Goal: Complete application form

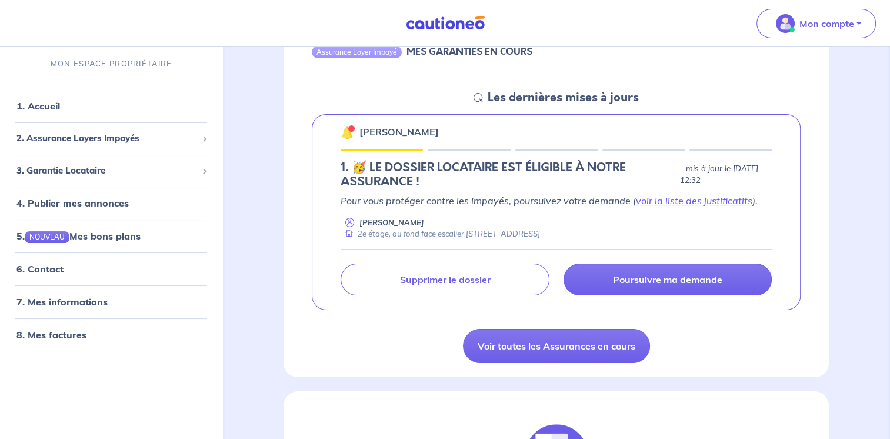
scroll to position [147, 0]
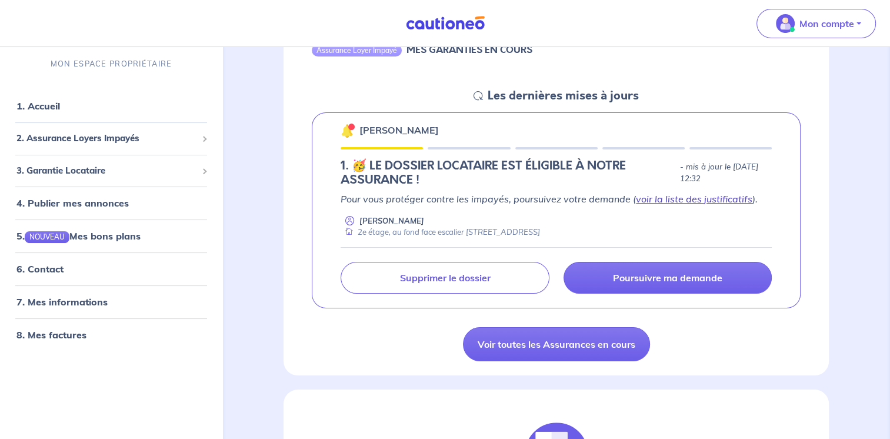
click at [720, 199] on link "voir la liste des justificatifs" at bounding box center [694, 199] width 117 height 12
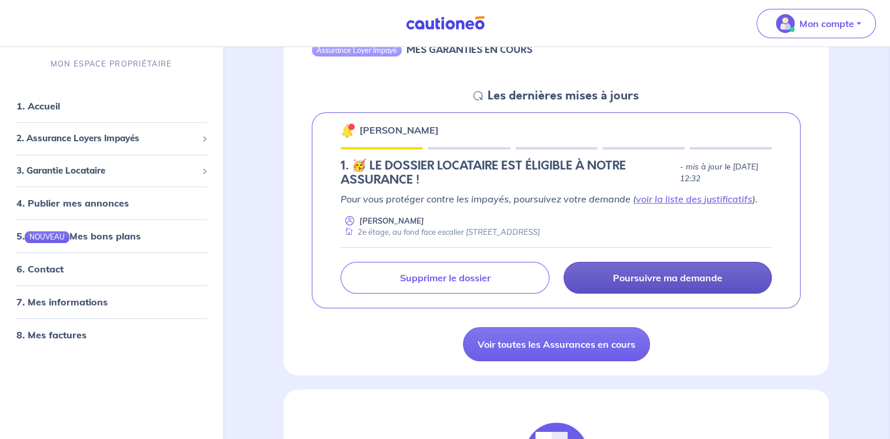
click at [640, 273] on p "Poursuivre ma demande" at bounding box center [667, 278] width 109 height 12
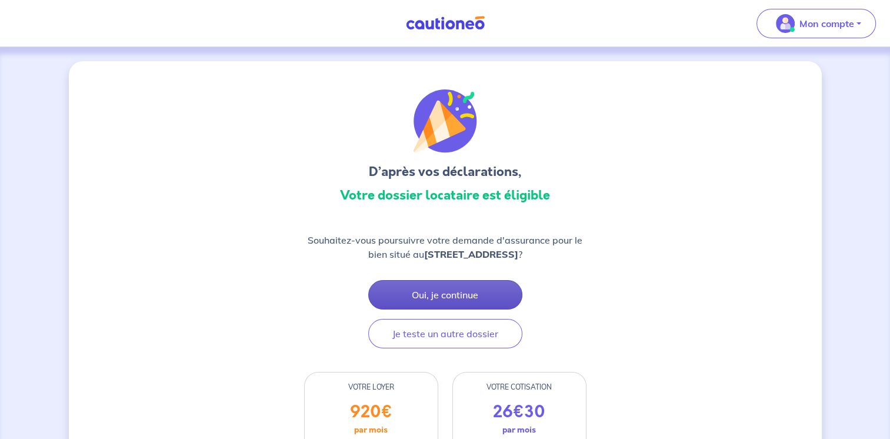
click at [475, 293] on button "Oui, je continue" at bounding box center [445, 294] width 154 height 29
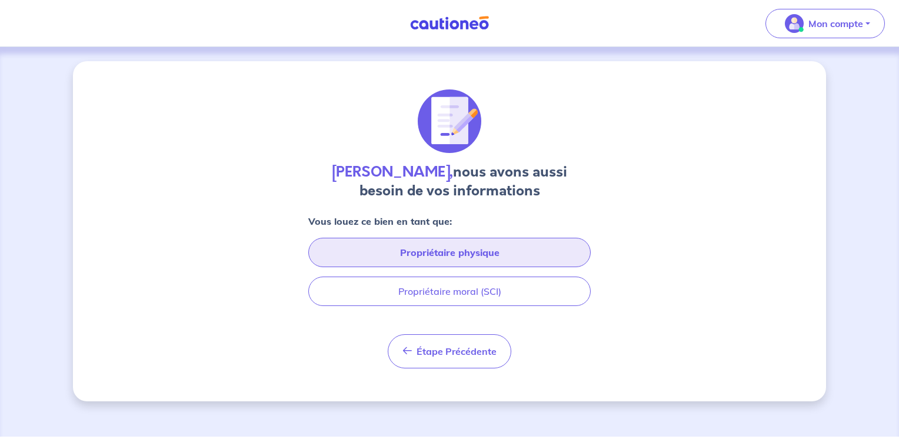
click at [472, 250] on button "Propriétaire physique" at bounding box center [449, 252] width 282 height 29
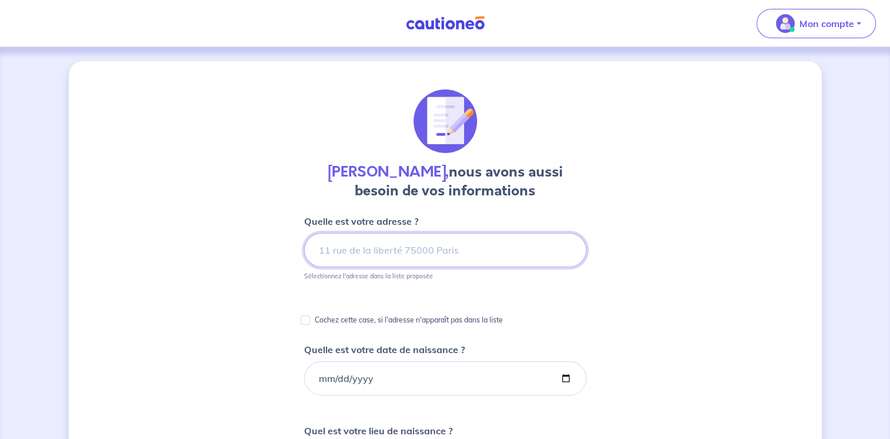
click at [465, 246] on input at bounding box center [445, 250] width 282 height 34
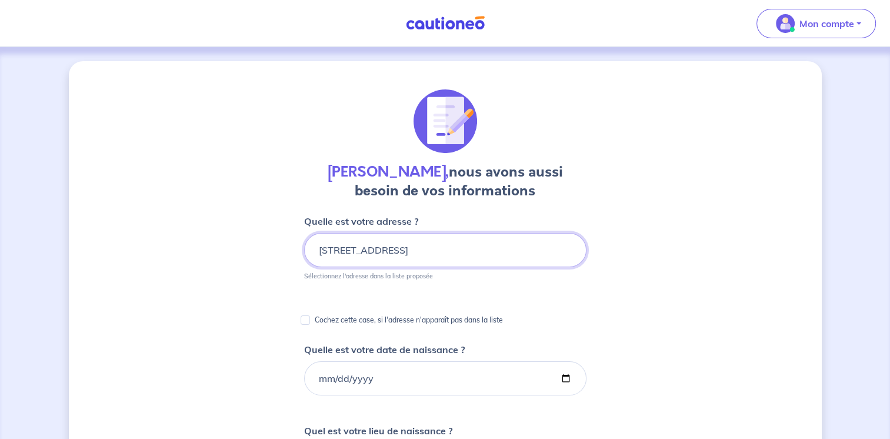
click at [428, 251] on input "[STREET_ADDRESS]" at bounding box center [445, 250] width 282 height 34
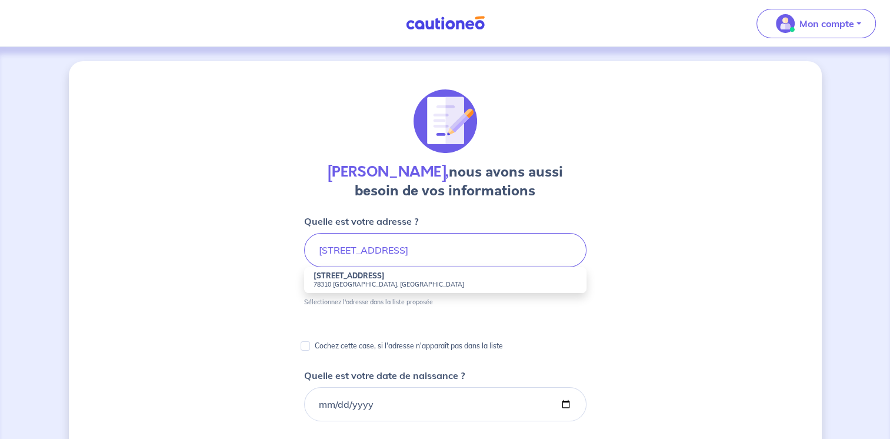
click at [368, 280] on small "78310 [GEOGRAPHIC_DATA], [GEOGRAPHIC_DATA]" at bounding box center [446, 284] width 264 height 8
type input "[STREET_ADDRESS]"
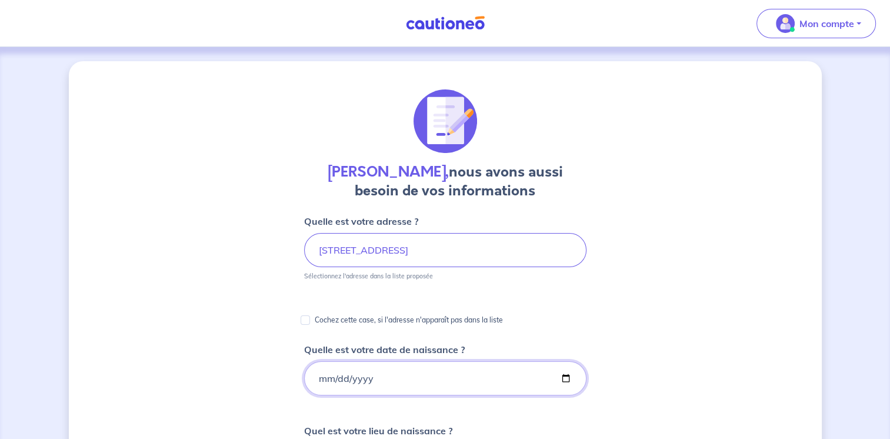
click at [362, 380] on input "Quelle est votre date de naissance ?" at bounding box center [445, 378] width 282 height 34
click at [315, 377] on input "Quelle est votre date de naissance ?" at bounding box center [445, 378] width 282 height 34
click at [321, 379] on input "Quelle est votre date de naissance ?" at bounding box center [445, 378] width 282 height 34
type input "[DATE]"
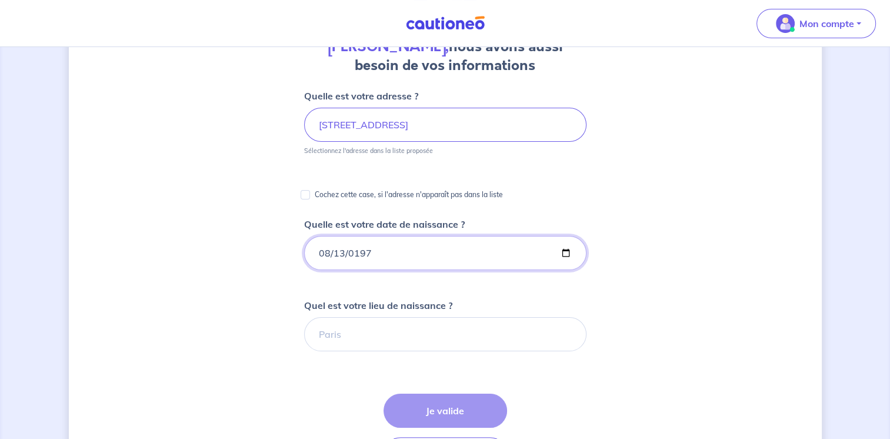
scroll to position [157, 0]
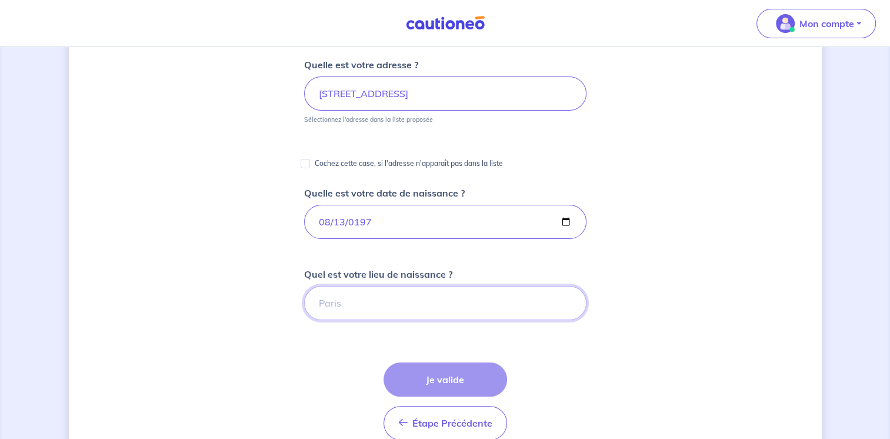
click at [419, 294] on input "Quel est votre lieu de naissance ?" at bounding box center [445, 303] width 282 height 34
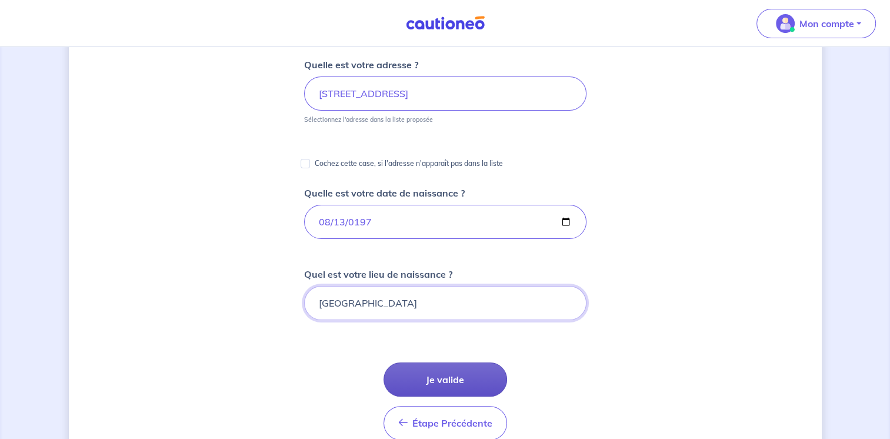
type input "[GEOGRAPHIC_DATA]"
click at [431, 373] on button "Je valide" at bounding box center [446, 379] width 124 height 34
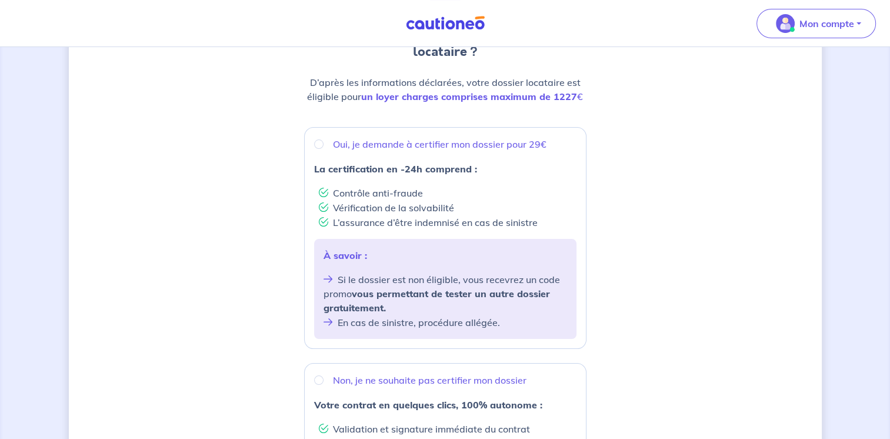
scroll to position [146, 0]
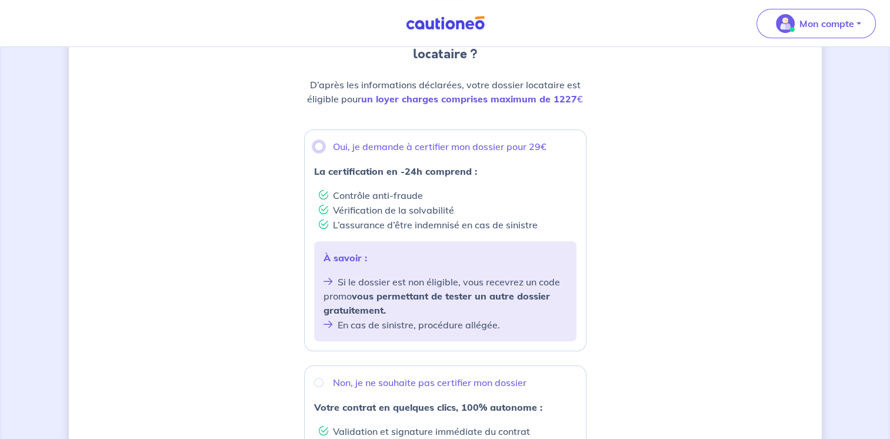
click at [318, 146] on input "Oui, je demande à certifier mon dossier pour 29€" at bounding box center [318, 146] width 9 height 9
radio input "true"
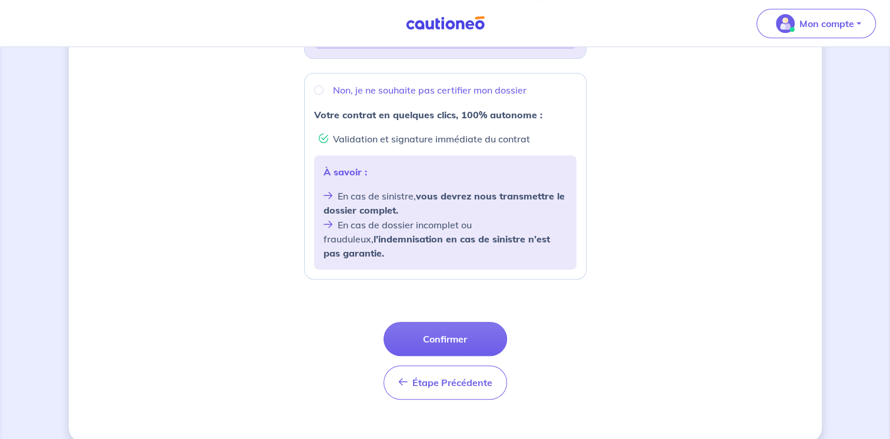
scroll to position [441, 0]
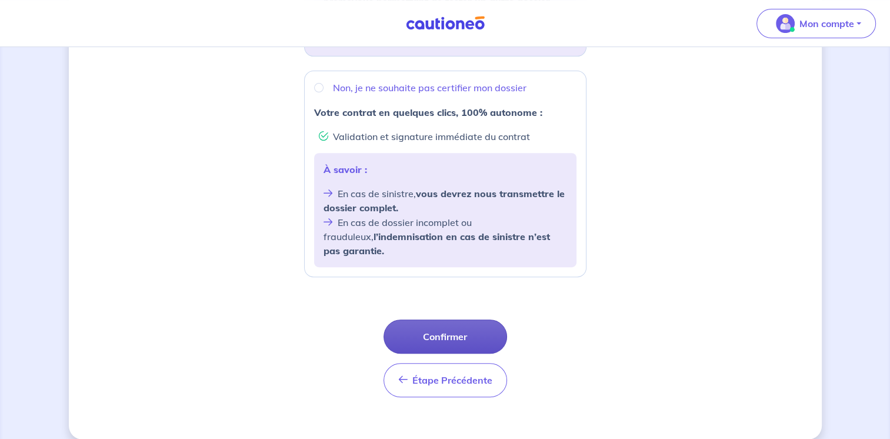
click at [475, 320] on button "Confirmer" at bounding box center [446, 337] width 124 height 34
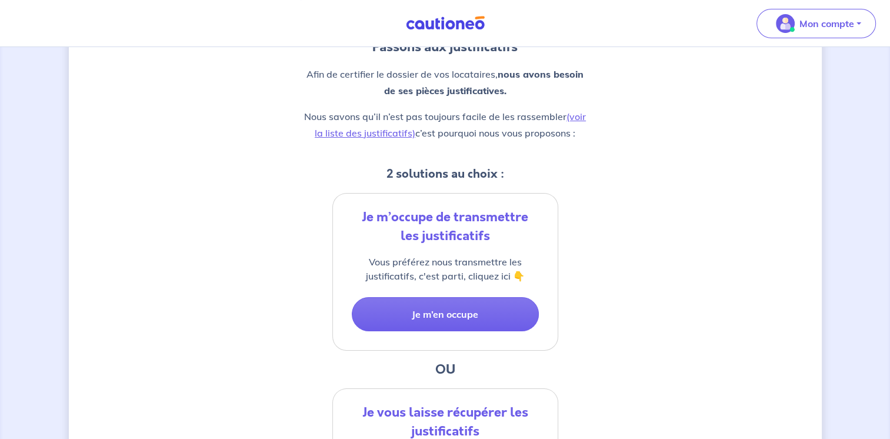
scroll to position [132, 0]
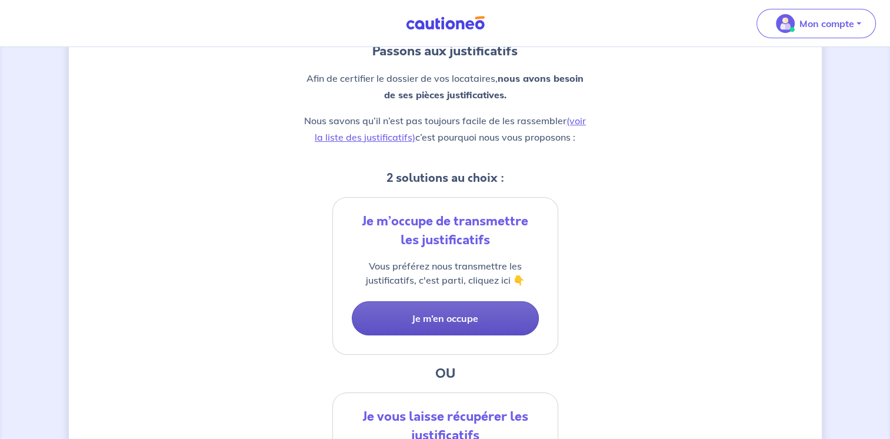
click at [508, 324] on button "Je m’en occupe" at bounding box center [445, 318] width 187 height 34
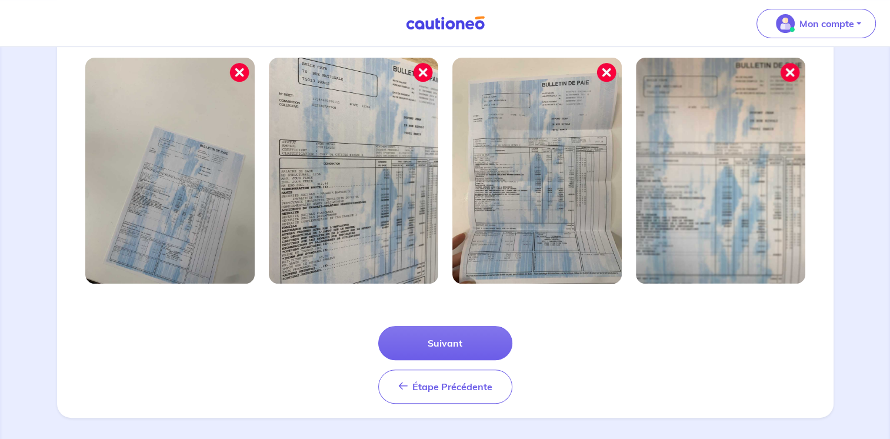
scroll to position [395, 0]
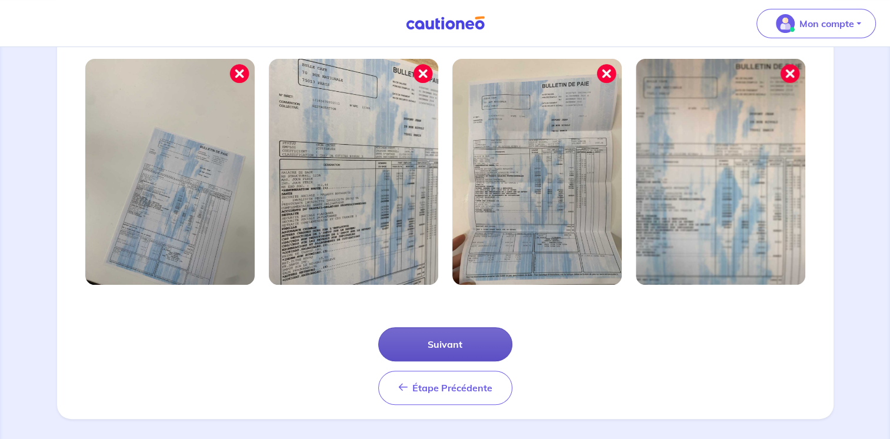
click at [475, 345] on button "Suivant" at bounding box center [445, 344] width 134 height 34
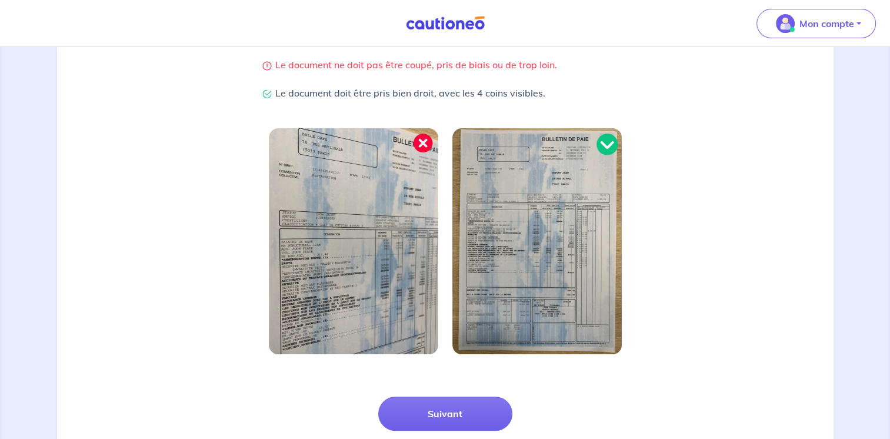
scroll to position [272, 0]
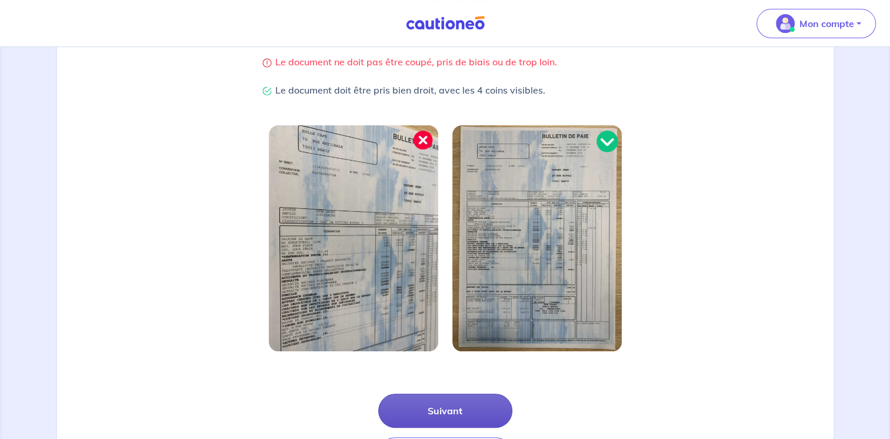
click at [470, 408] on button "Suivant" at bounding box center [445, 411] width 134 height 34
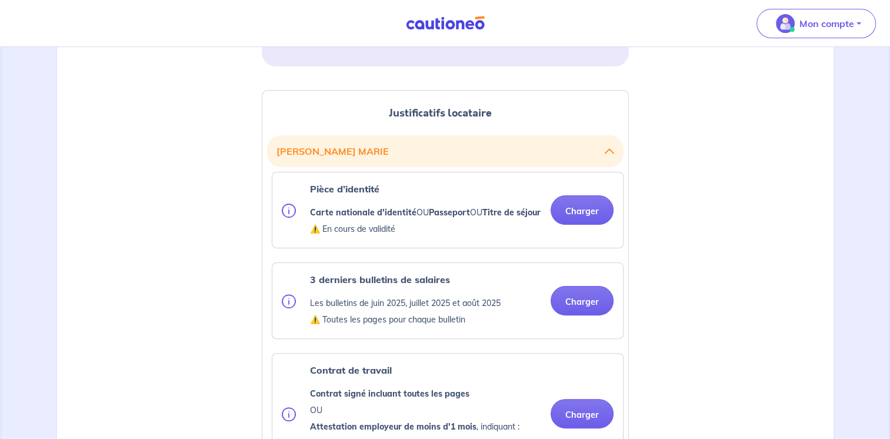
scroll to position [275, 0]
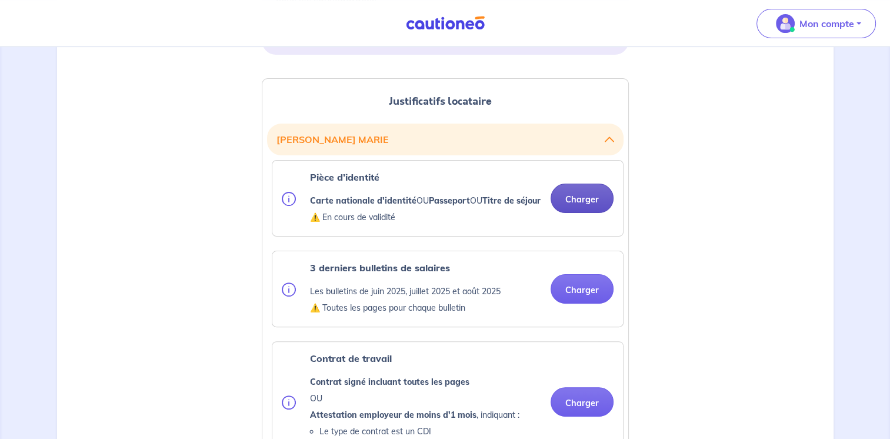
click at [584, 213] on button "Charger" at bounding box center [582, 198] width 63 height 29
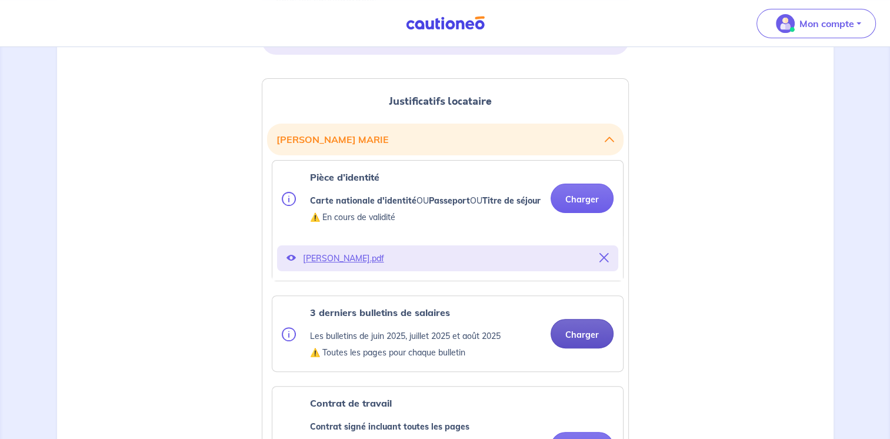
click at [583, 347] on button "Charger" at bounding box center [582, 333] width 63 height 29
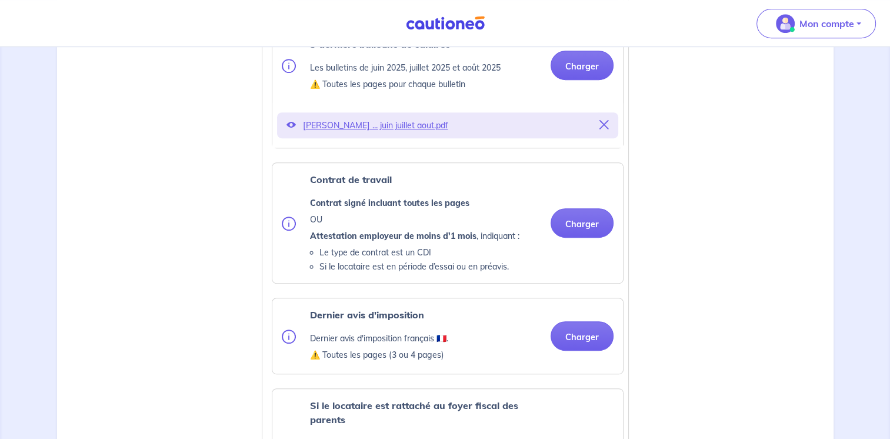
scroll to position [545, 0]
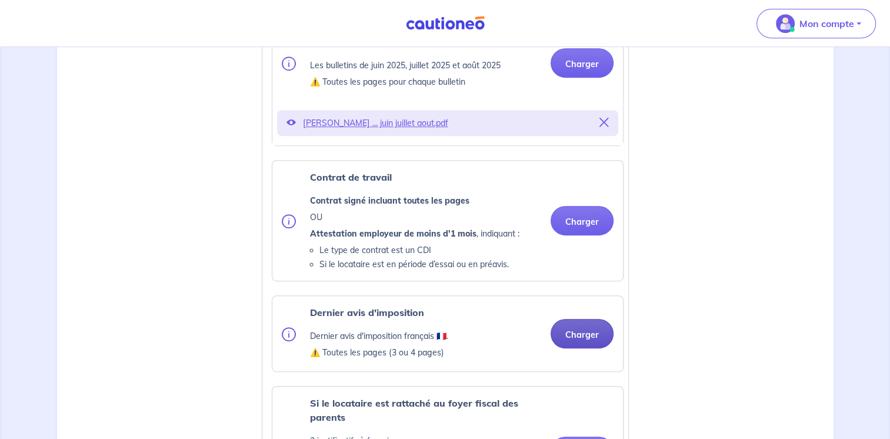
click at [593, 345] on button "Charger" at bounding box center [582, 333] width 63 height 29
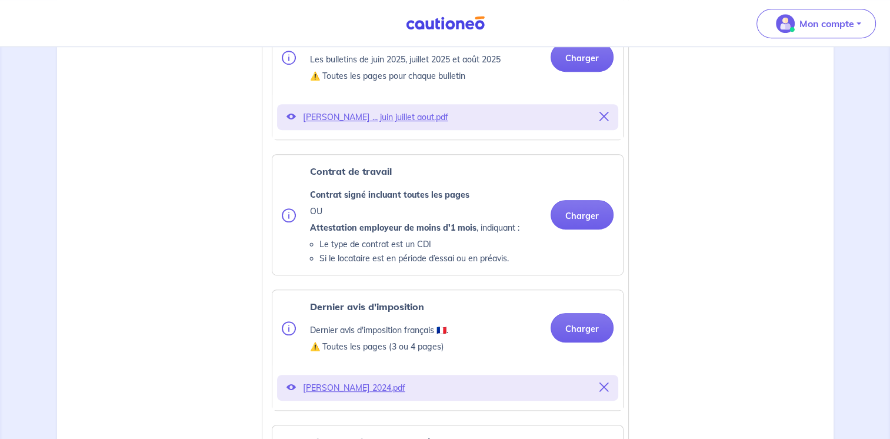
scroll to position [560, 0]
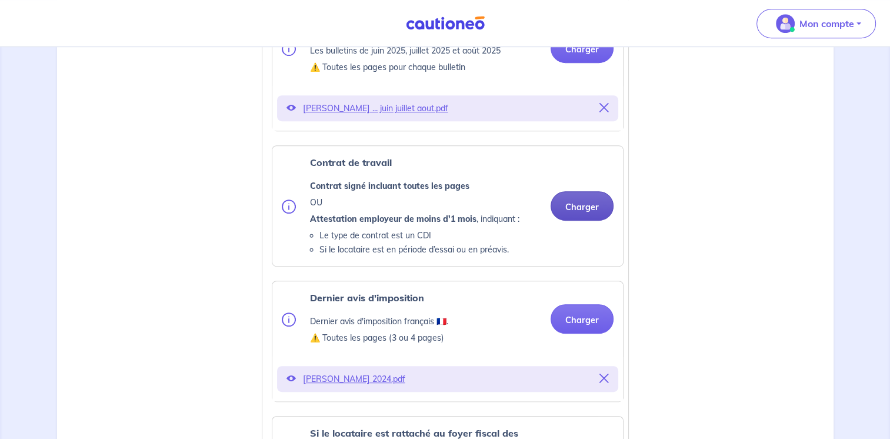
click at [587, 221] on button "Charger" at bounding box center [582, 205] width 63 height 29
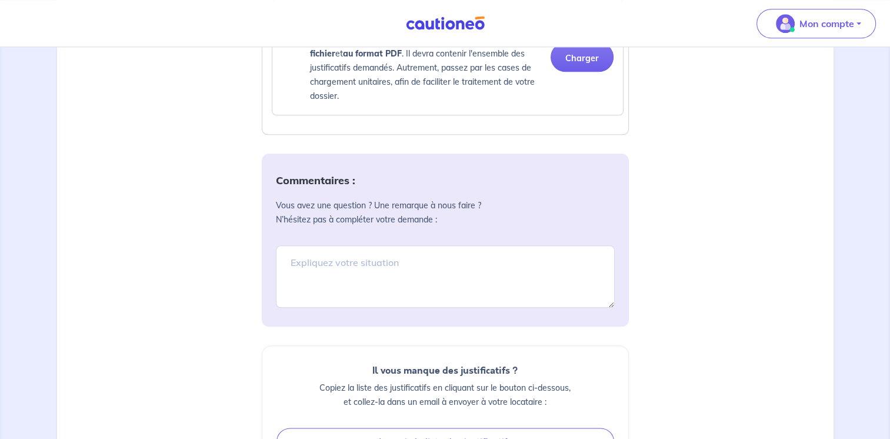
scroll to position [1290, 0]
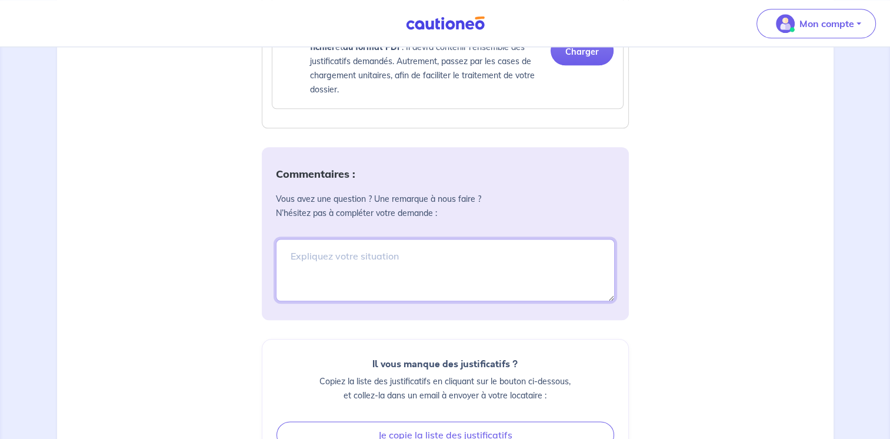
click at [428, 268] on textarea at bounding box center [445, 270] width 339 height 62
type textarea "C"
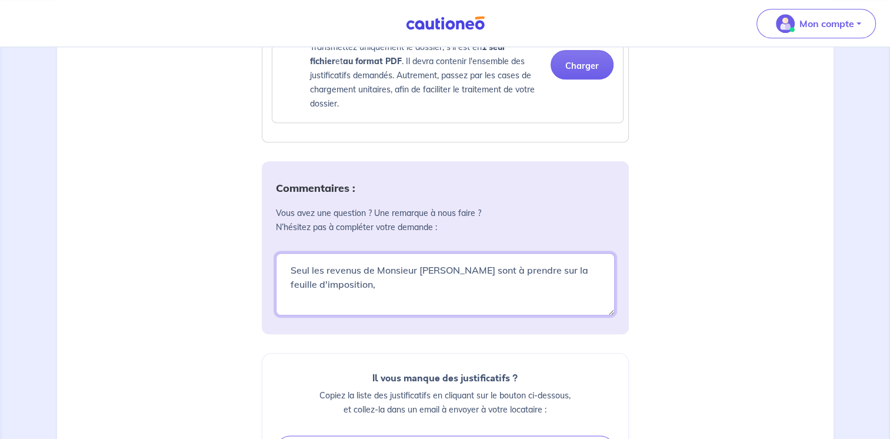
scroll to position [1282, 0]
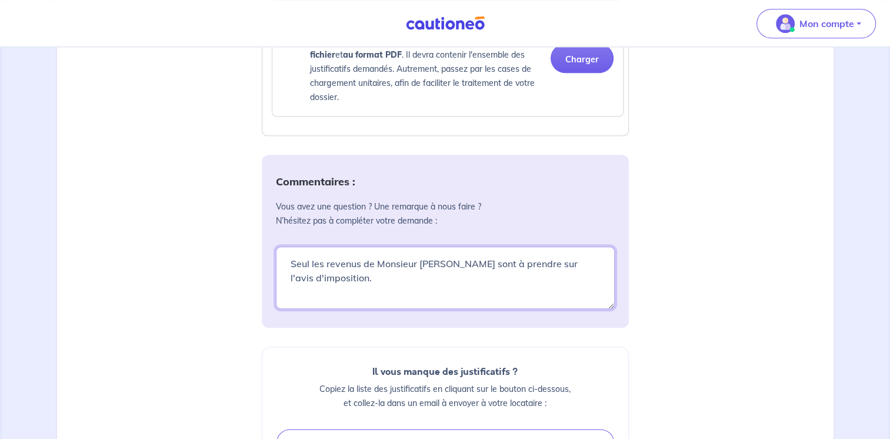
click at [289, 277] on textarea "Seul les revenus de Monsieur [PERSON_NAME] sont à prendre sur l'avis d'impositi…" at bounding box center [445, 278] width 339 height 62
click at [492, 290] on textarea "Dossier pour la location de l'appartement dans [GEOGRAPHIC_DATA] les revenus de…" at bounding box center [445, 278] width 339 height 62
click at [600, 290] on textarea "Dossier pour la location de l'appartement dans le cadre d'une séparation, seul …" at bounding box center [445, 278] width 339 height 62
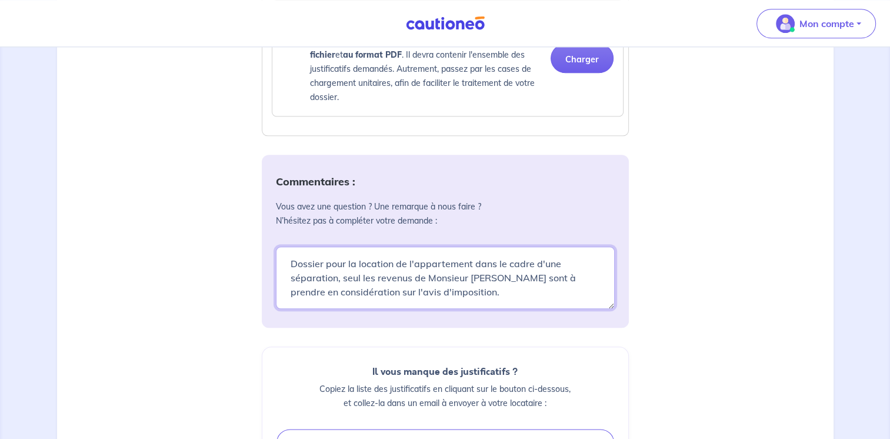
click at [493, 307] on textarea "Dossier pour la location de l'appartement dans le cadre d'une séparation, seul …" at bounding box center [445, 278] width 339 height 62
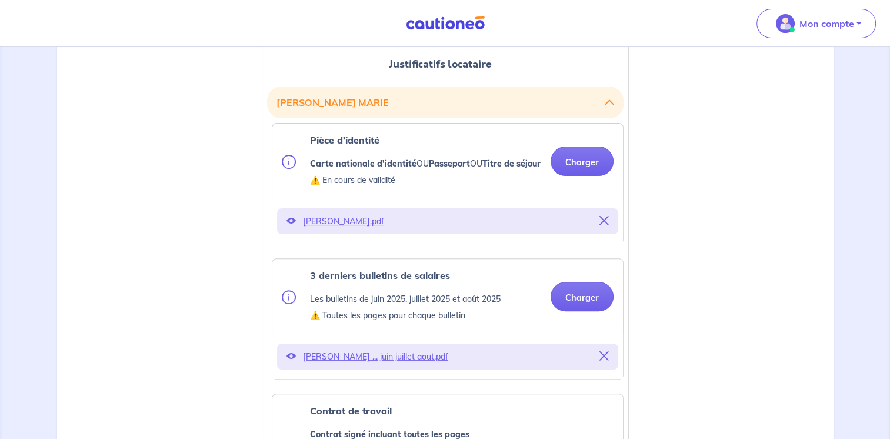
scroll to position [240, 0]
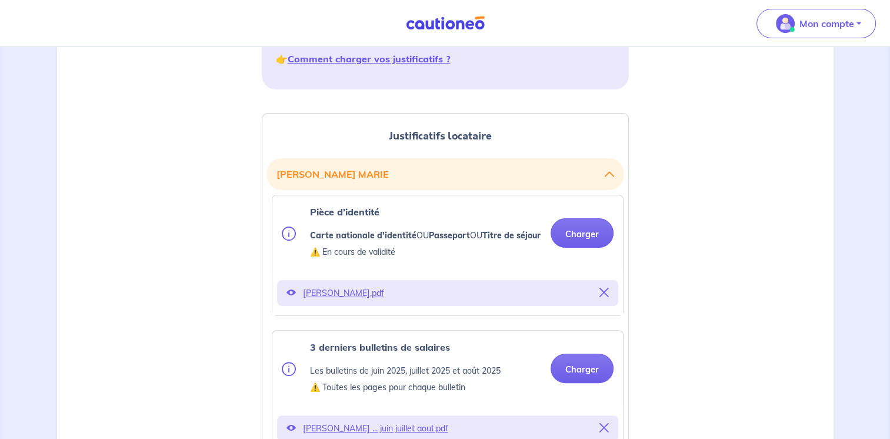
type textarea "Dossier pour la location de l'appartement dans le cadre d'une séparation, seul …"
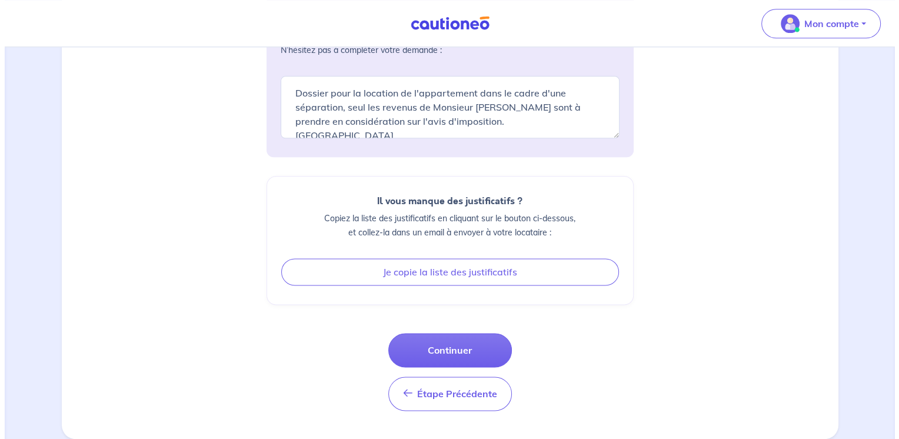
scroll to position [1464, 0]
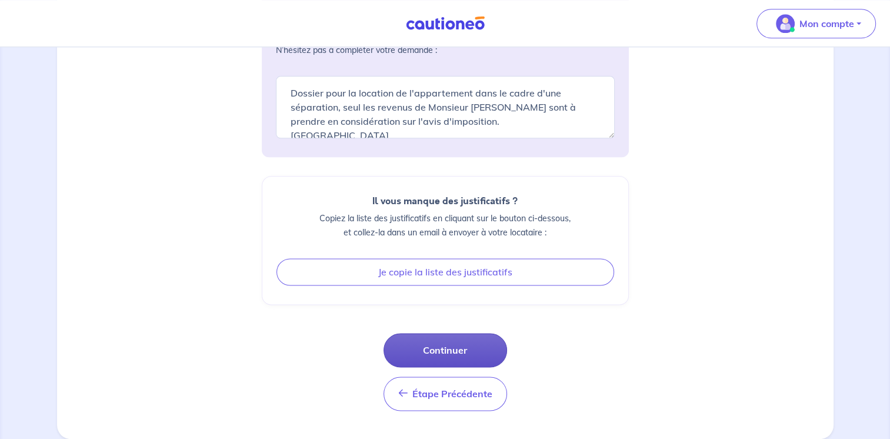
click at [442, 351] on button "Continuer" at bounding box center [446, 350] width 124 height 34
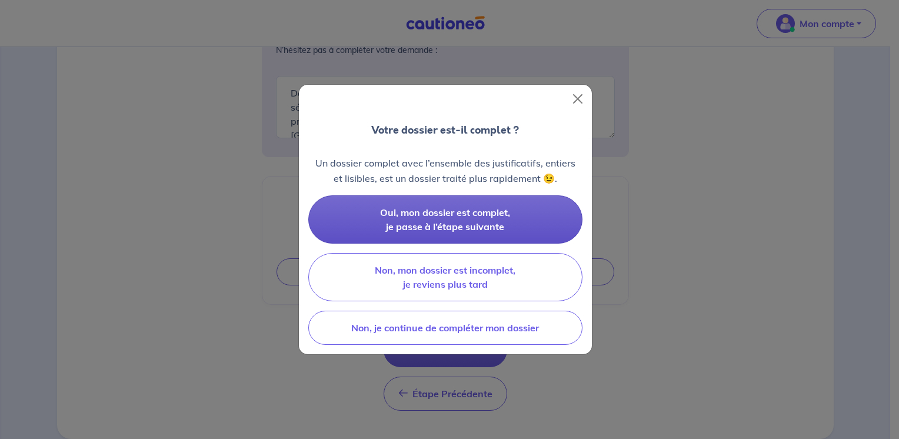
click at [477, 221] on span "Oui, mon dossier est complet, je passe à l’étape suivante" at bounding box center [445, 220] width 130 height 26
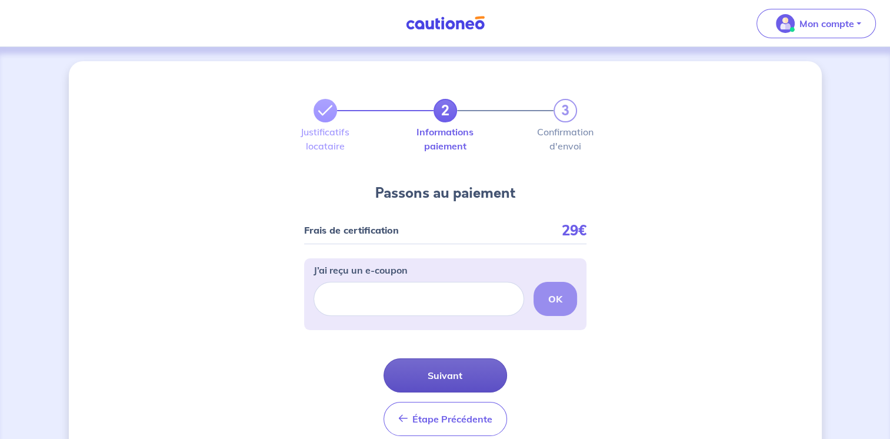
click at [451, 374] on button "Suivant" at bounding box center [446, 375] width 124 height 34
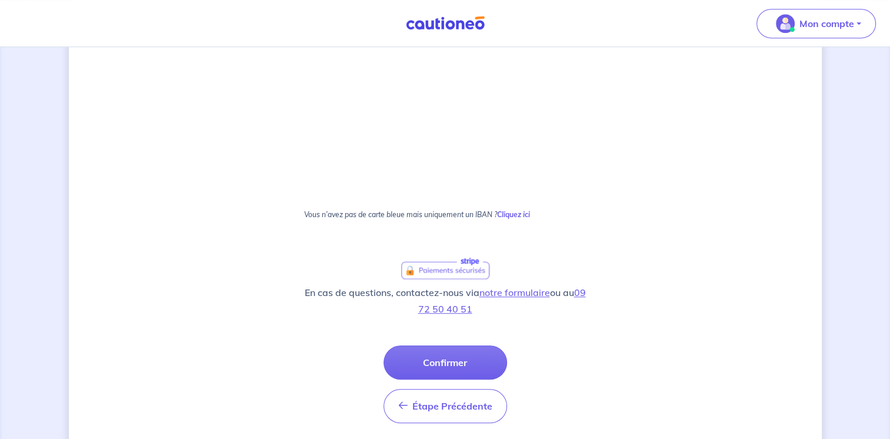
scroll to position [666, 0]
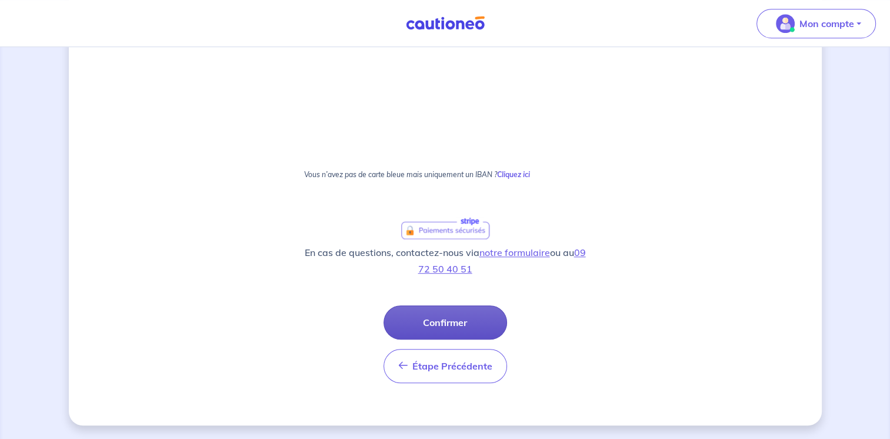
click at [455, 331] on button "Confirmer" at bounding box center [446, 322] width 124 height 34
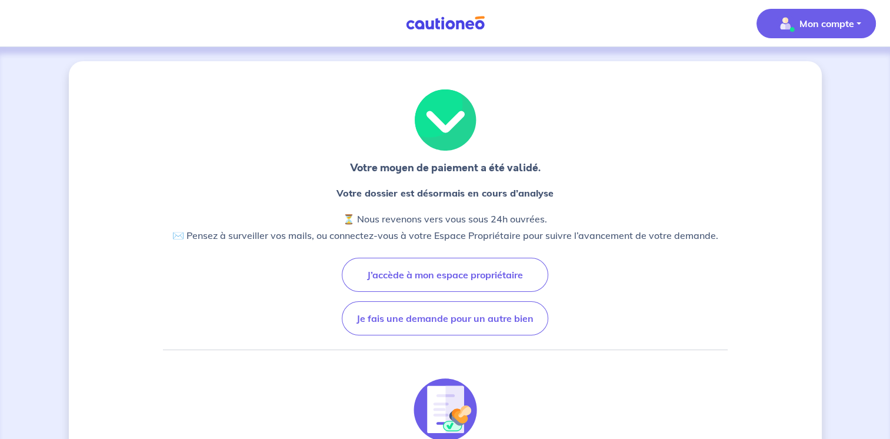
click at [851, 25] on p "Mon compte" at bounding box center [827, 23] width 55 height 14
click at [823, 73] on link "Mes informations" at bounding box center [804, 73] width 95 height 19
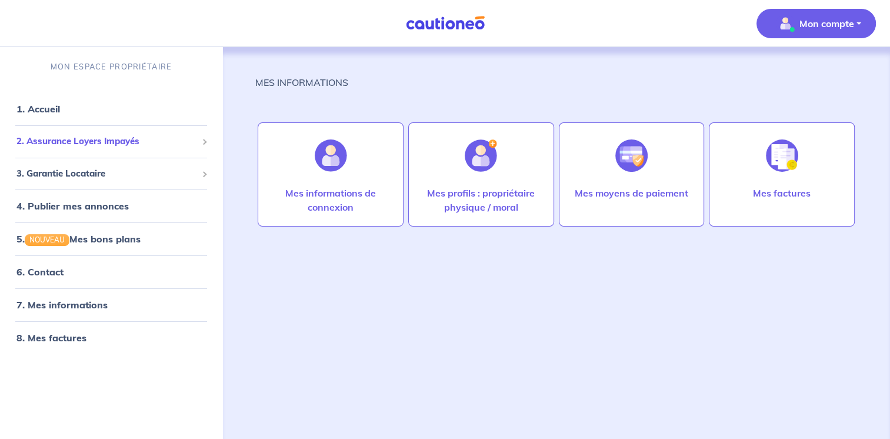
click at [75, 148] on div "2. Assurance Loyers Impayés" at bounding box center [111, 141] width 213 height 23
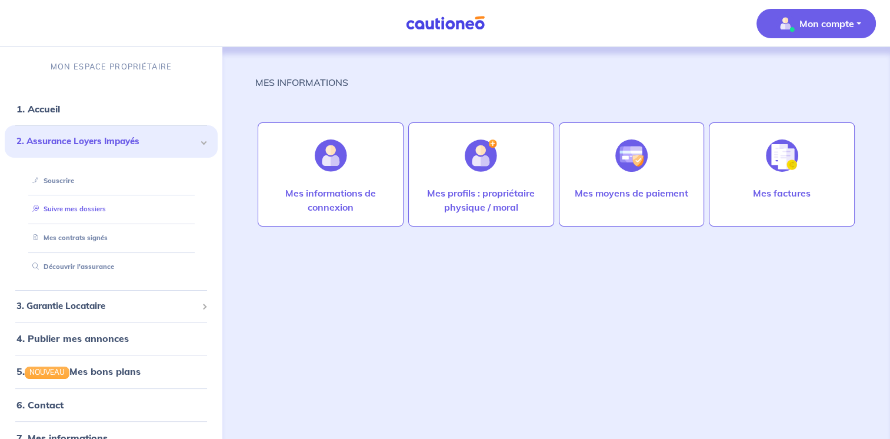
click at [81, 211] on link "Suivre mes dossiers" at bounding box center [67, 209] width 78 height 8
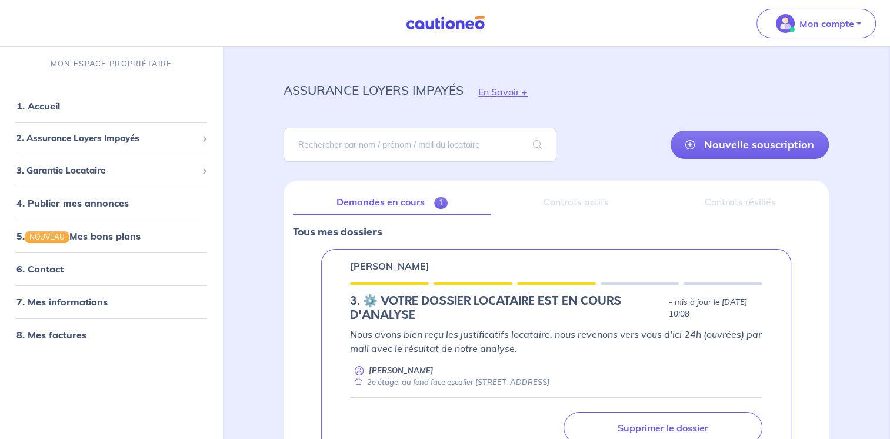
scroll to position [2, 0]
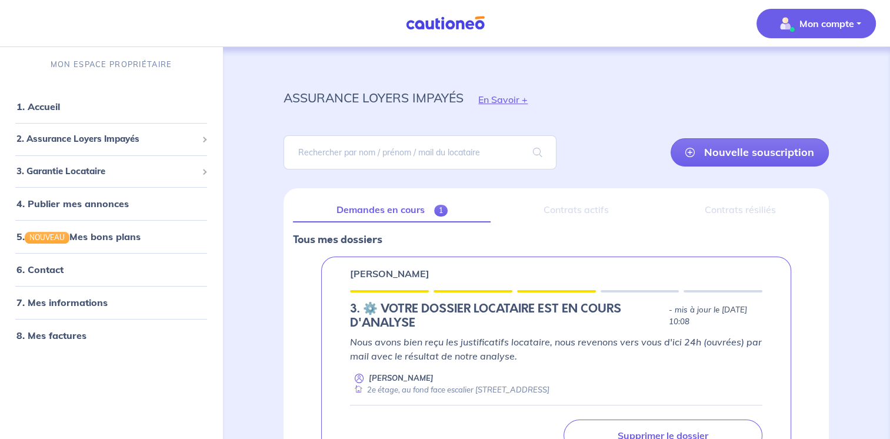
click at [841, 25] on p "Mon compte" at bounding box center [827, 23] width 55 height 14
click at [826, 98] on link "Me déconnecter" at bounding box center [804, 101] width 95 height 19
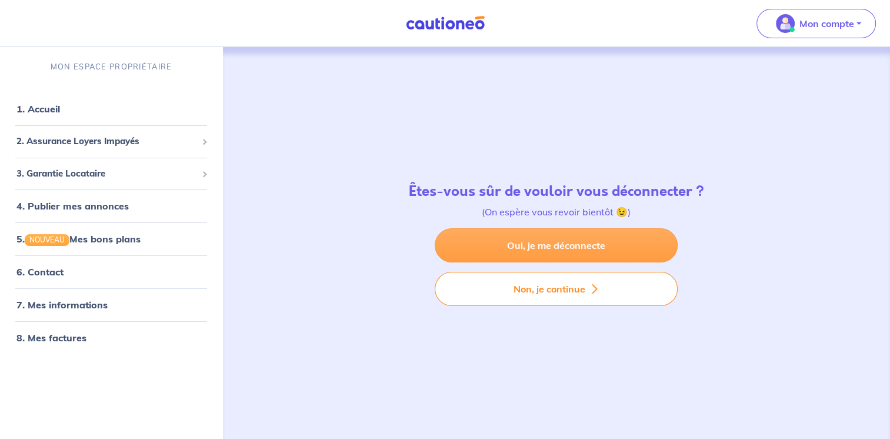
click at [573, 241] on link "Oui, je me déconnecte" at bounding box center [556, 245] width 243 height 34
